Goal: Task Accomplishment & Management: Manage account settings

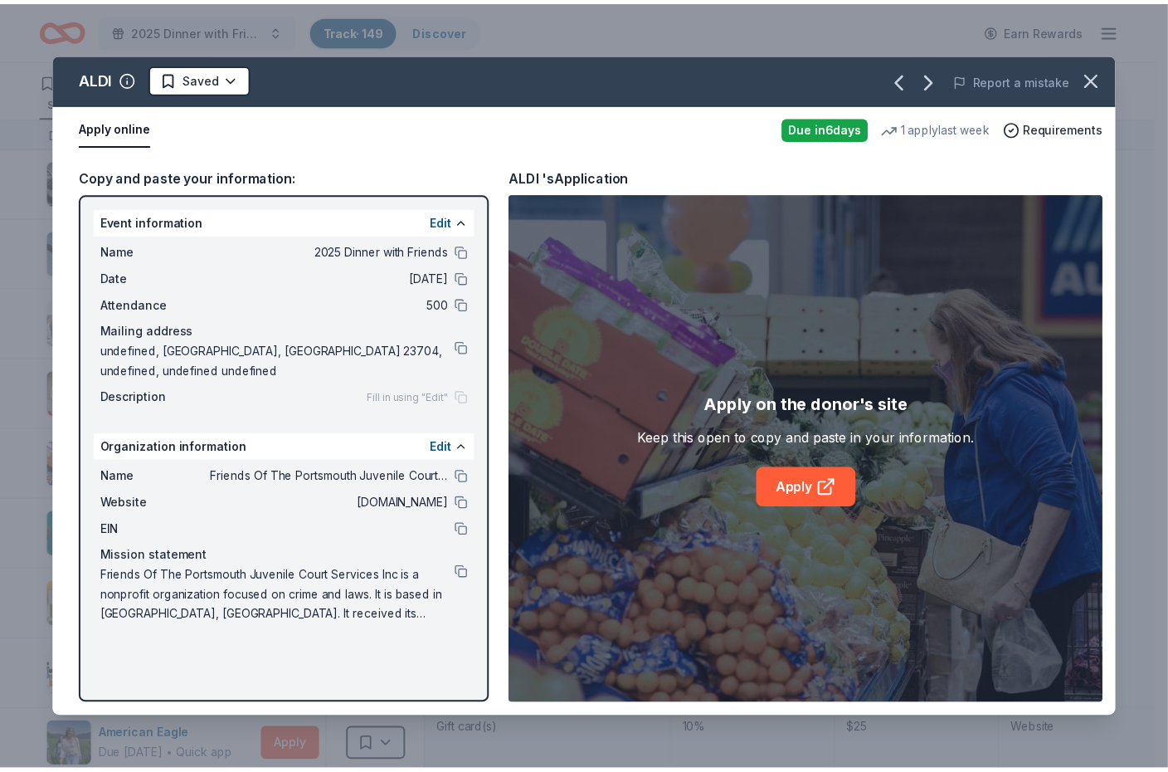
scroll to position [1, 0]
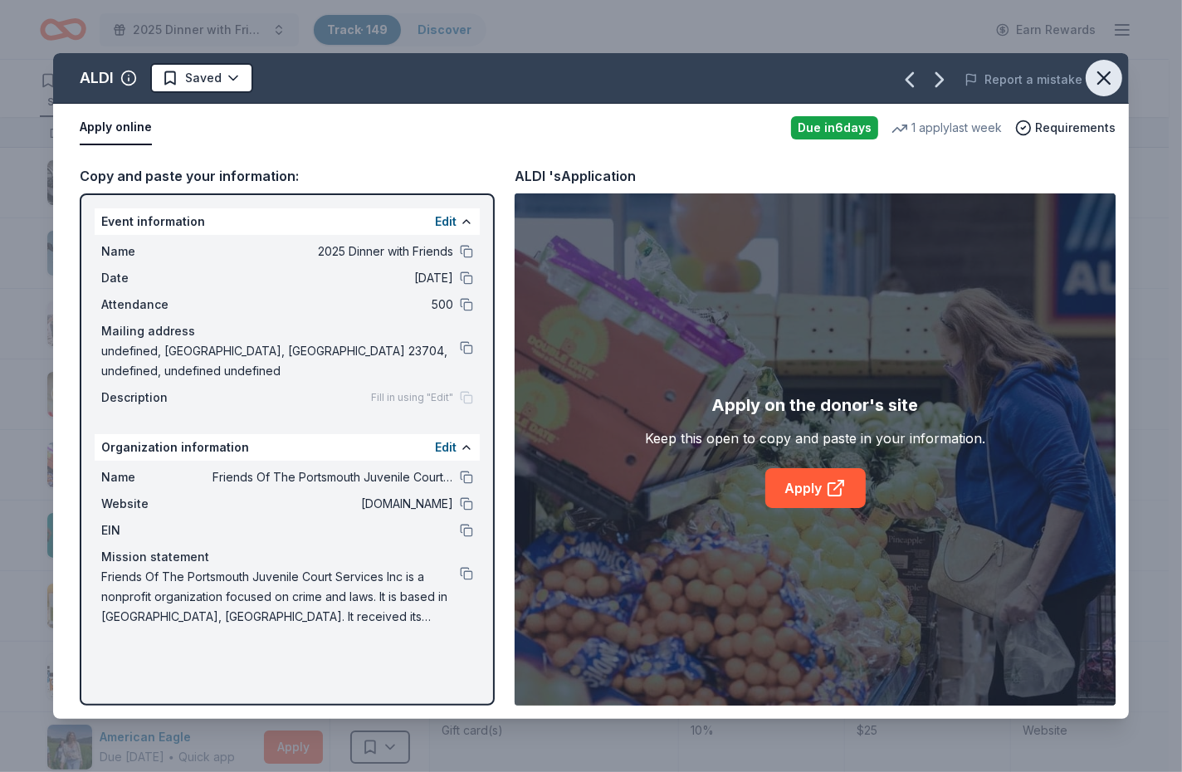
click at [1112, 78] on icon "button" at bounding box center [1103, 77] width 23 height 23
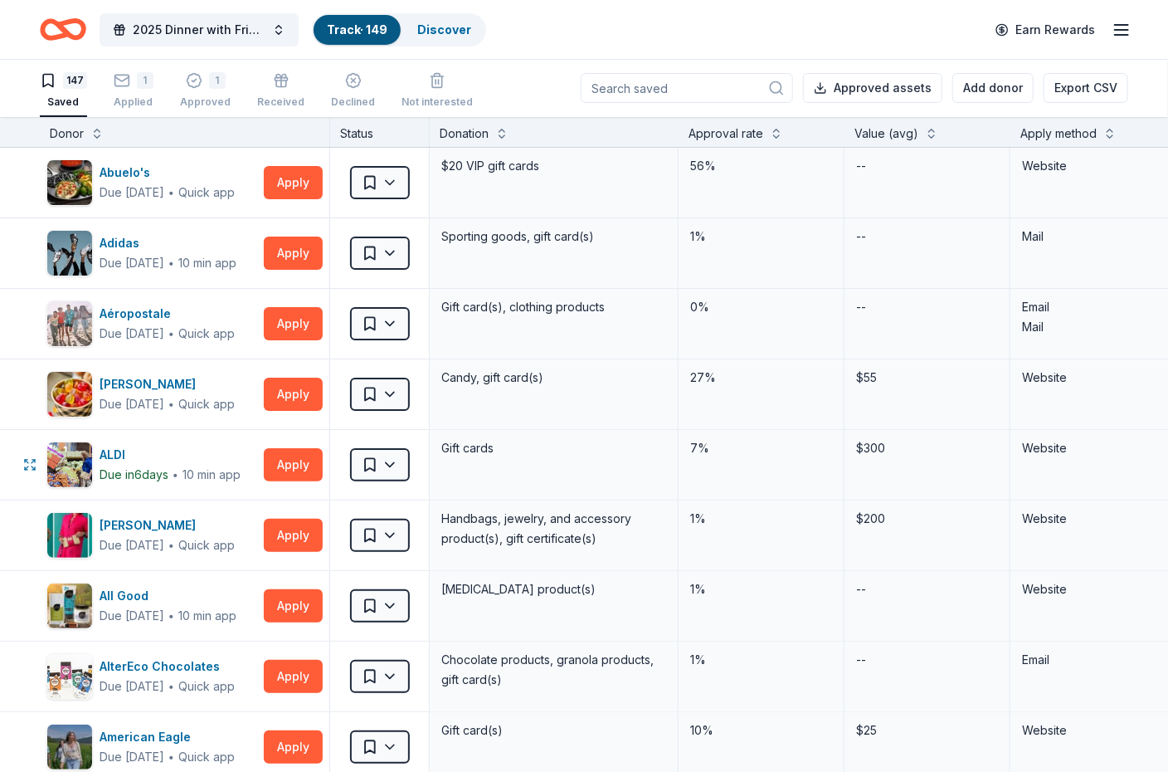
click at [394, 467] on html "2025 Dinner with Friends Track · 149 Discover Earn Rewards 147 Saved 1 Applied …" at bounding box center [584, 385] width 1168 height 772
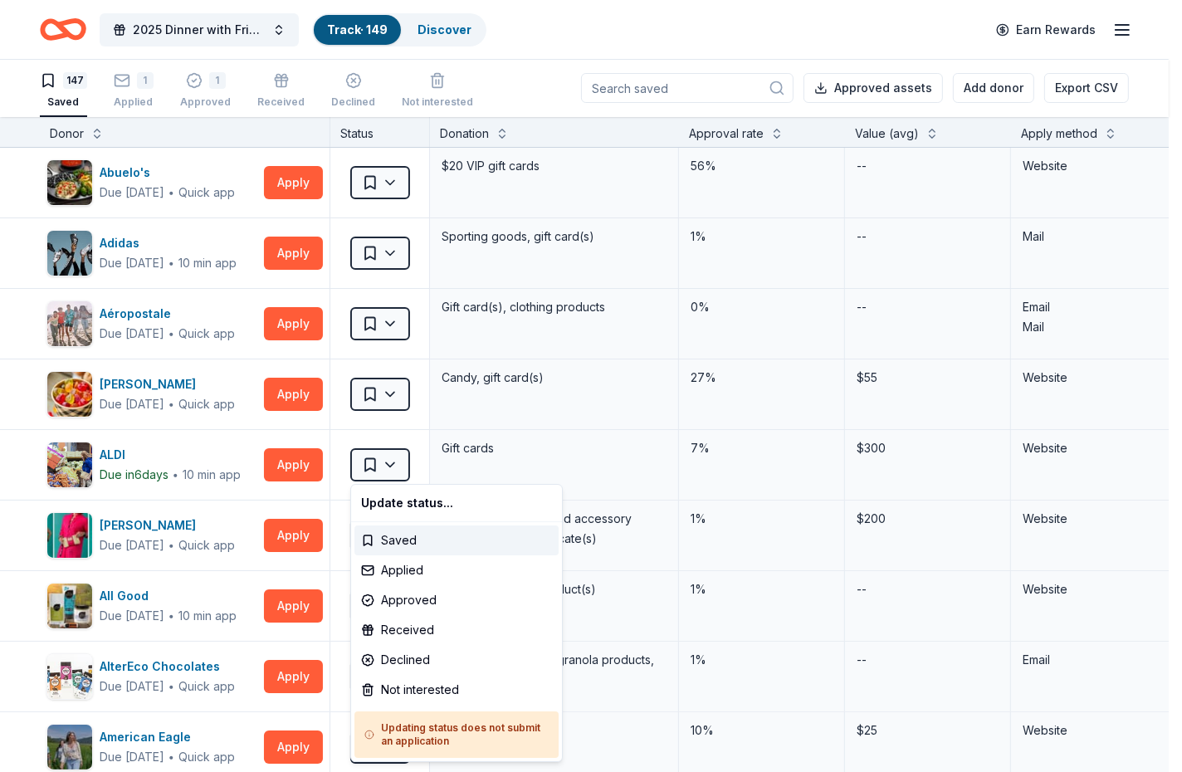
click at [392, 462] on html "2025 Dinner with Friends Track · 149 Discover Earn Rewards 147 Saved 1 Applied …" at bounding box center [591, 385] width 1182 height 772
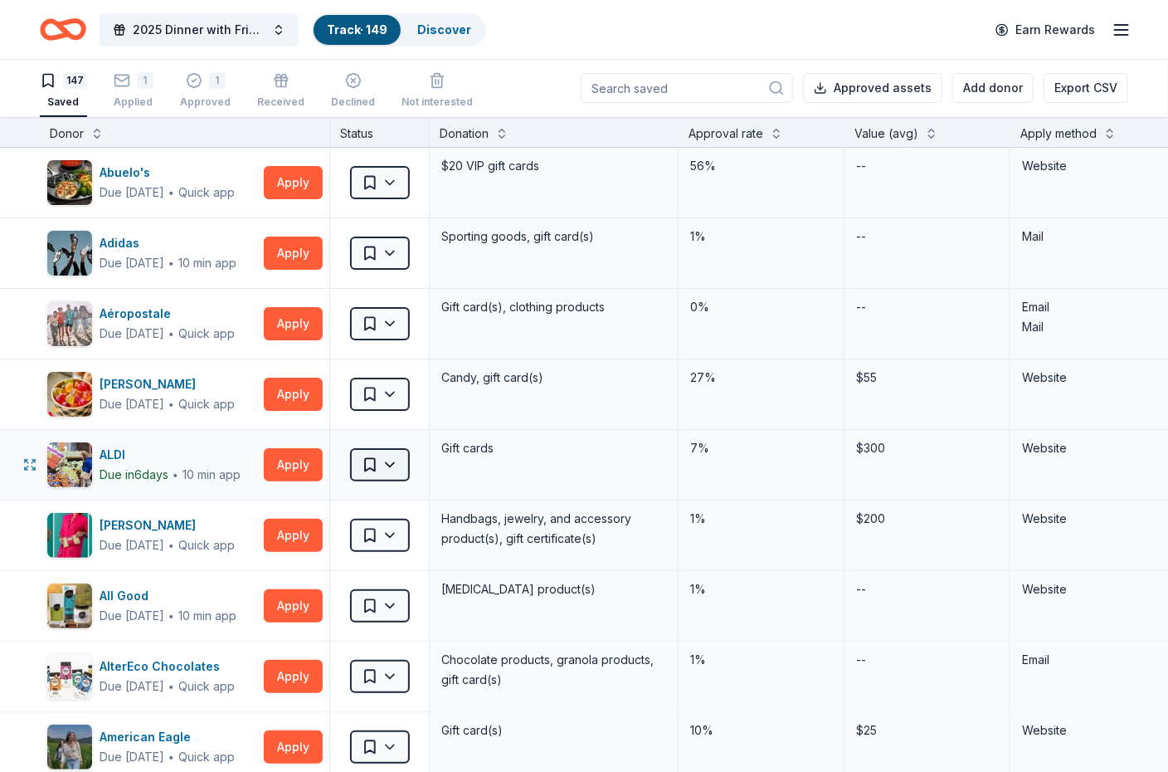
click at [396, 461] on html "2025 Dinner with Friends Track · 149 Discover Earn Rewards 147 Saved 1 Applied …" at bounding box center [584, 385] width 1168 height 772
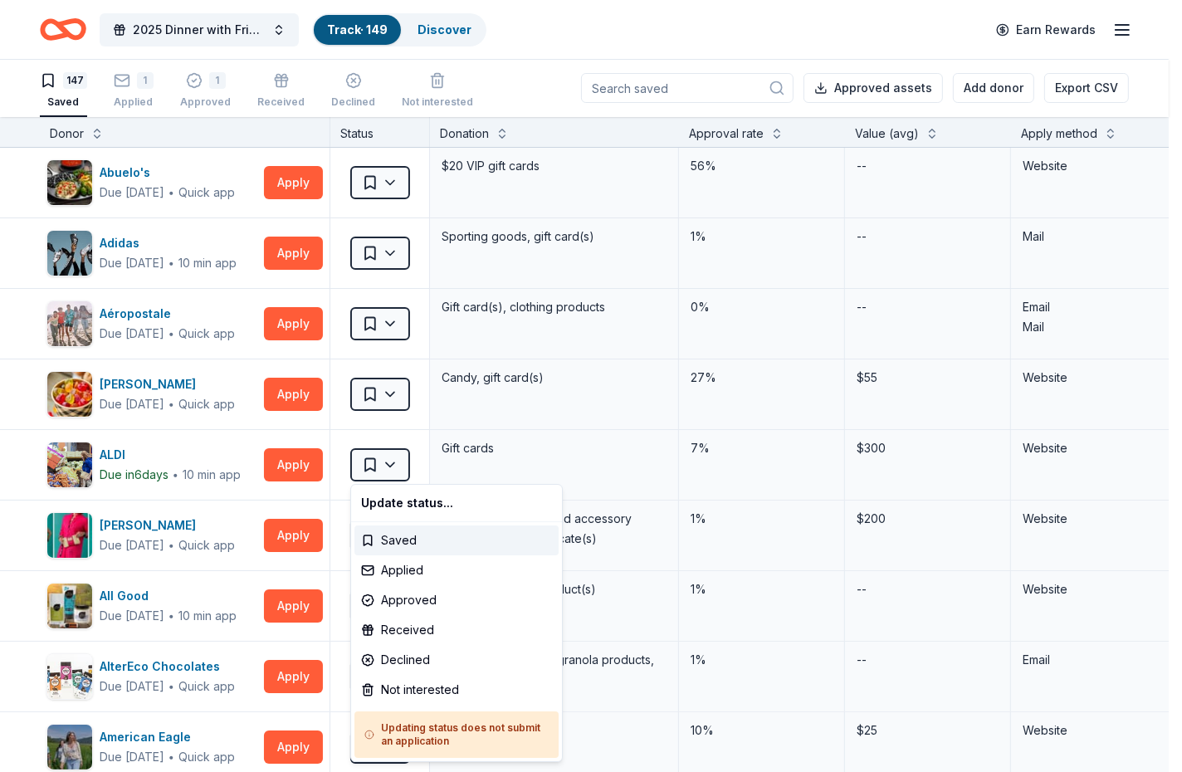
click at [392, 461] on html "2025 Dinner with Friends Track · 149 Discover Earn Rewards 147 Saved 1 Applied …" at bounding box center [591, 385] width 1182 height 772
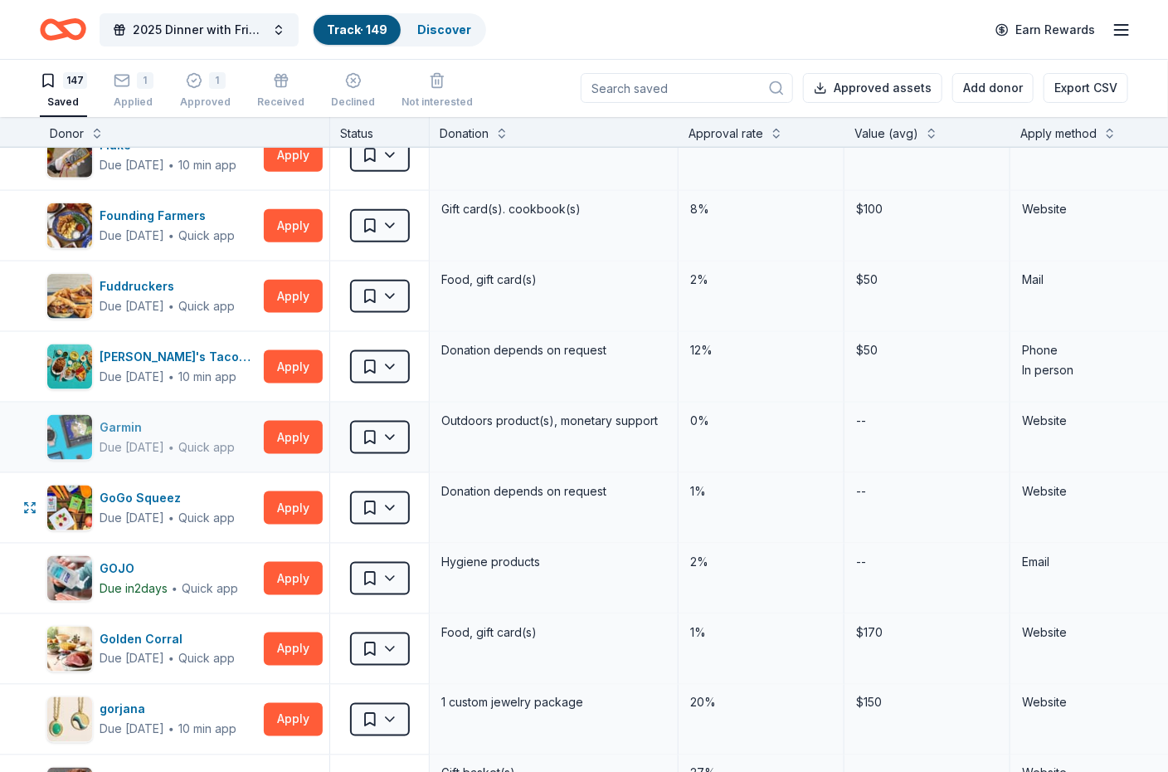
scroll to position [3756, 0]
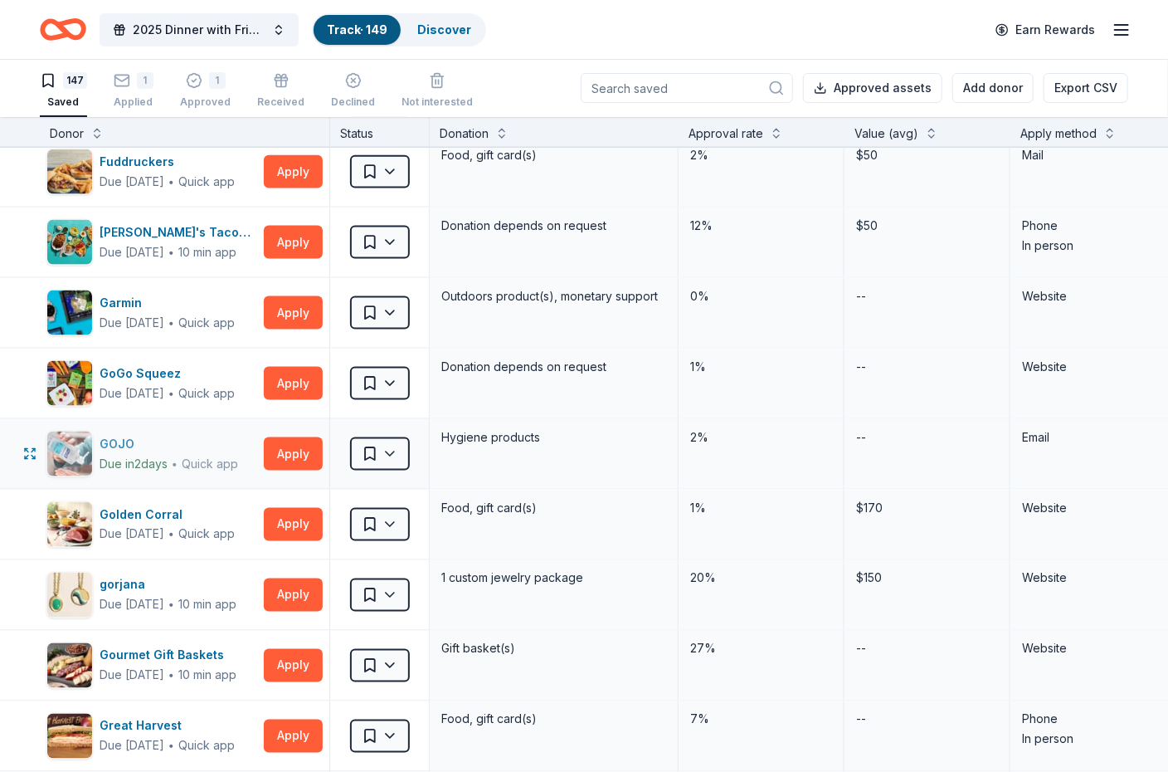
click at [124, 444] on div "GOJO" at bounding box center [169, 444] width 139 height 20
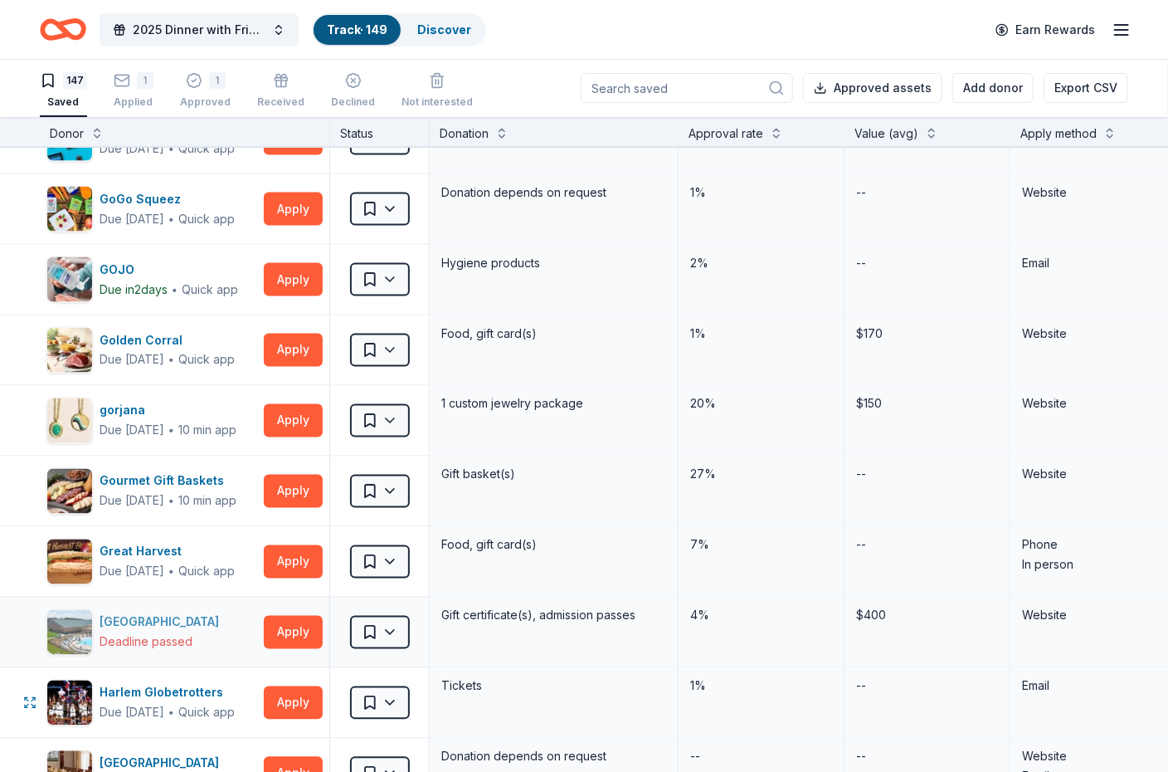
scroll to position [4105, 0]
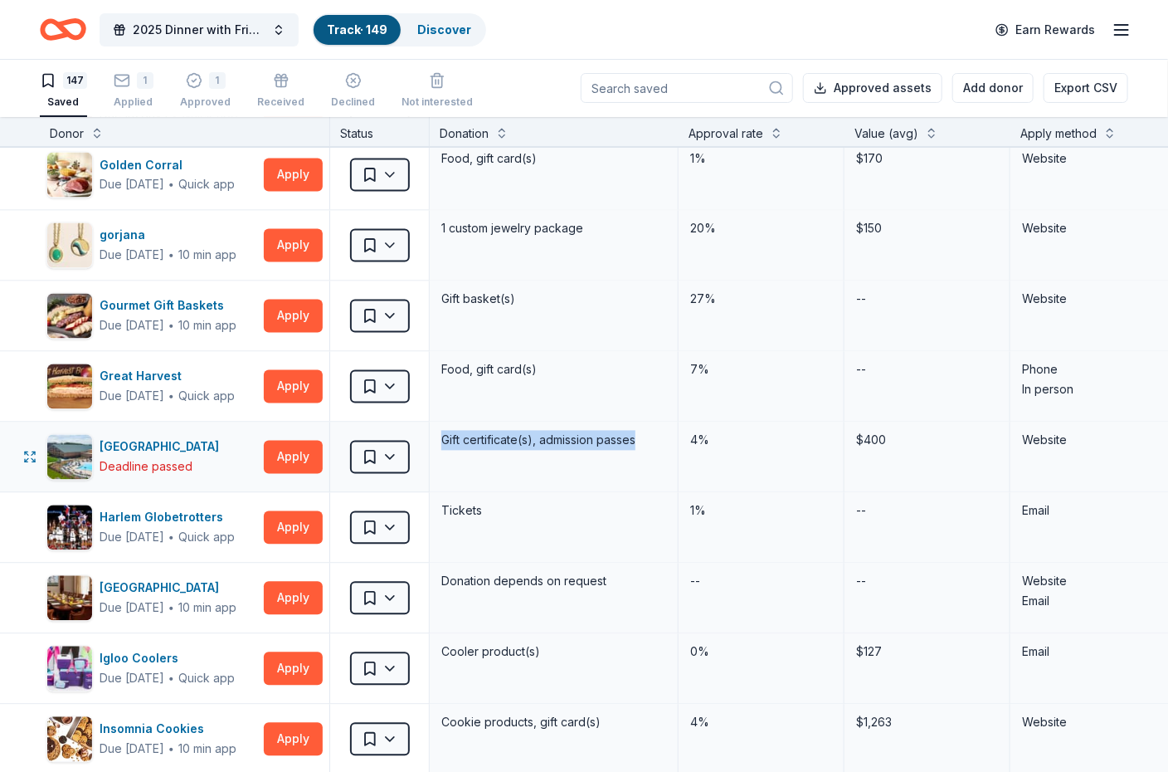
drag, startPoint x: 640, startPoint y: 444, endPoint x: 436, endPoint y: 442, distance: 204.1
click at [436, 442] on div "Gift certificate(s), admission passes" at bounding box center [554, 457] width 249 height 70
copy div "Gift certificate(s), admission passes"
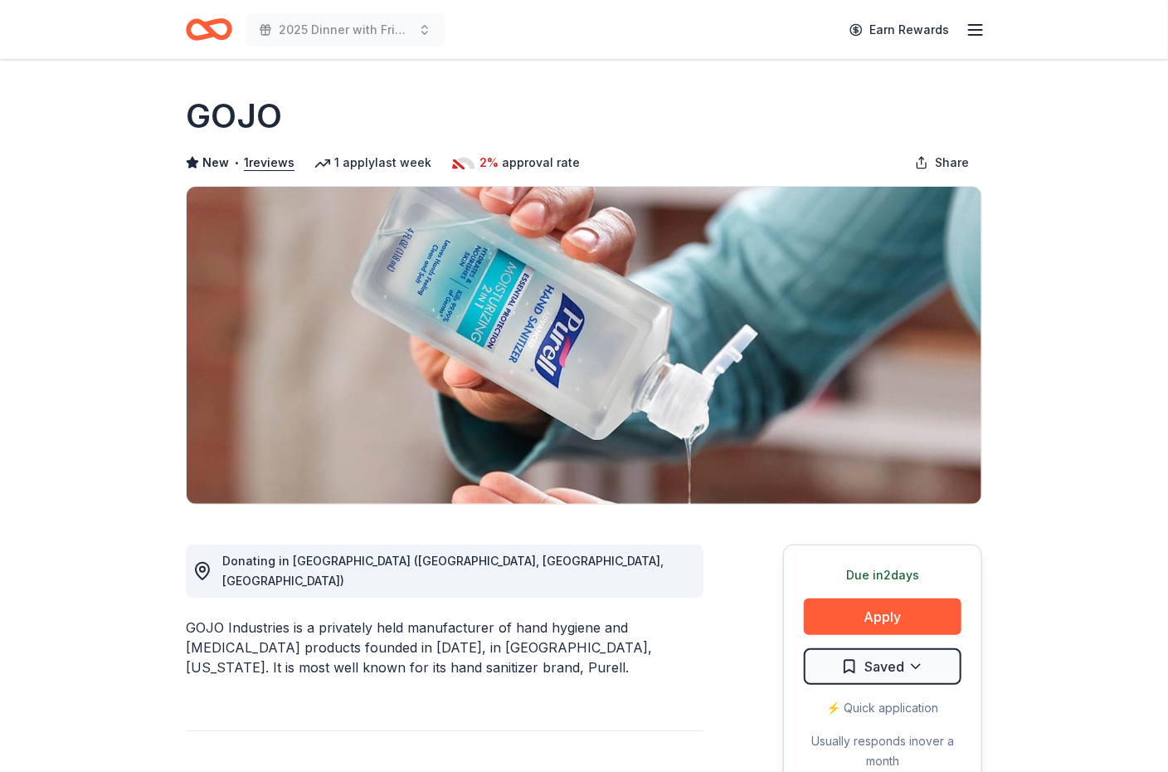
scroll to position [174, 0]
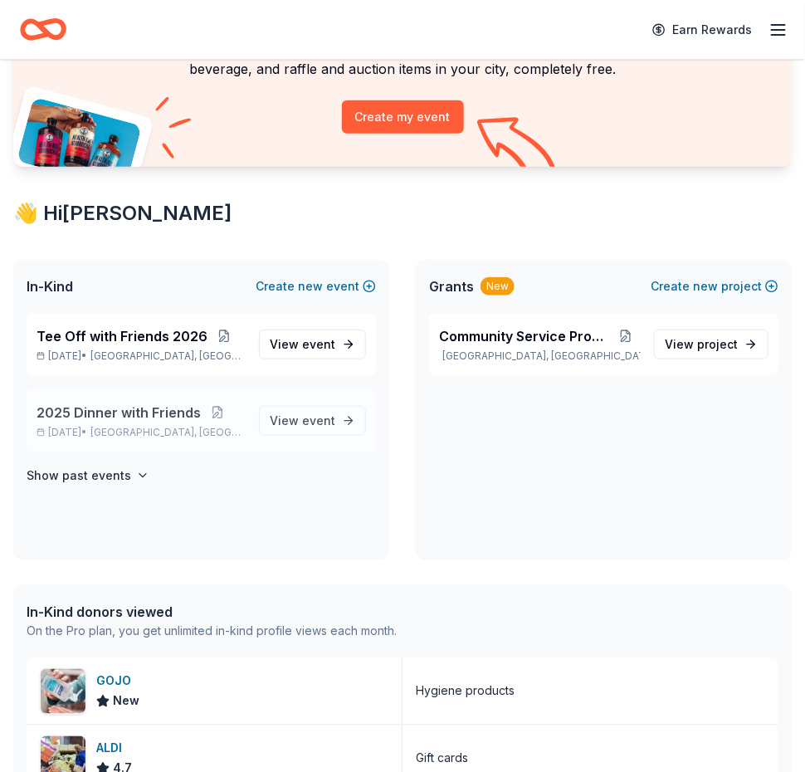
scroll to position [174, 0]
